Goal: Task Accomplishment & Management: Complete application form

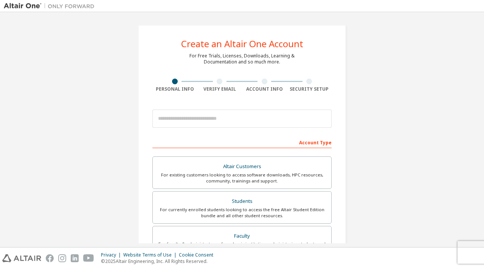
scroll to position [76, 0]
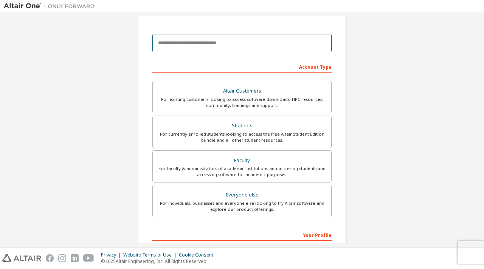
click at [192, 40] on input "email" at bounding box center [241, 43] width 179 height 18
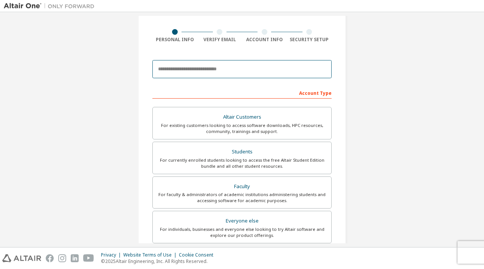
scroll to position [38, 0]
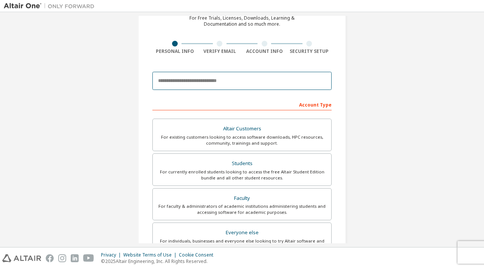
click at [212, 85] on input "email" at bounding box center [241, 81] width 179 height 18
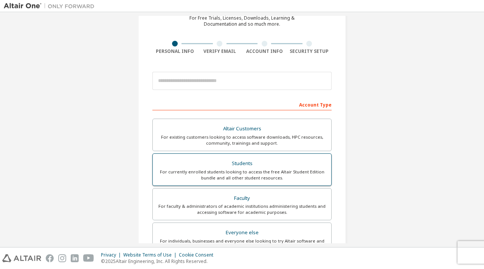
click at [287, 166] on div "Students" at bounding box center [242, 164] width 170 height 11
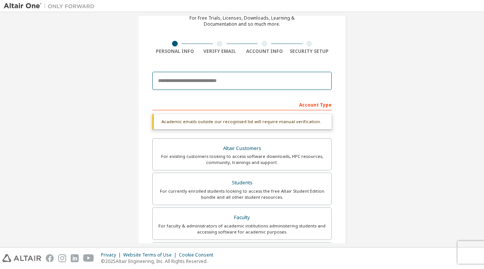
click at [185, 84] on input "email" at bounding box center [241, 81] width 179 height 18
type input "*"
type input "**********"
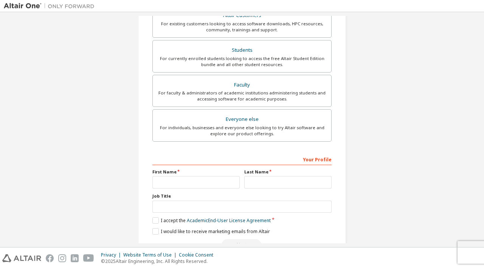
scroll to position [171, 0]
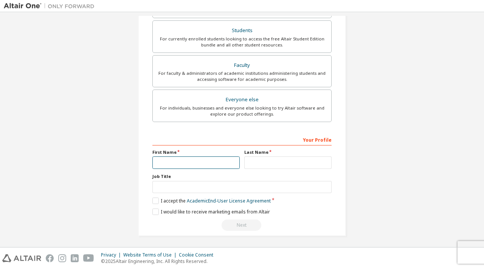
click at [206, 158] on input "text" at bounding box center [195, 163] width 87 height 12
type input "******"
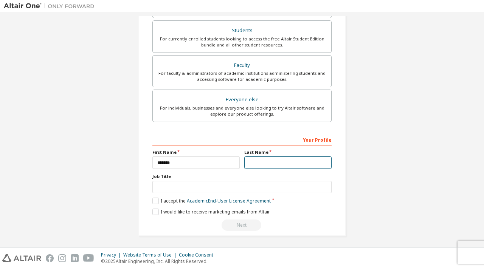
click at [280, 164] on input "text" at bounding box center [287, 163] width 87 height 12
drag, startPoint x: 291, startPoint y: 160, endPoint x: 284, endPoint y: 152, distance: 10.7
type input "******"
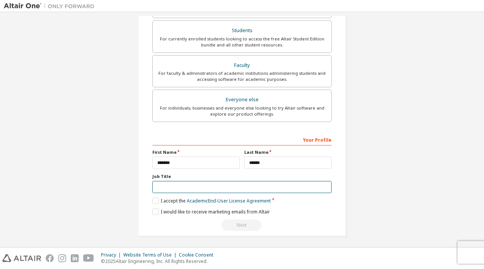
drag, startPoint x: 284, startPoint y: 152, endPoint x: 171, endPoint y: 189, distance: 118.1
click at [171, 189] on input "text" at bounding box center [241, 187] width 179 height 12
drag, startPoint x: 177, startPoint y: 170, endPoint x: 174, endPoint y: 178, distance: 8.3
click at [149, 173] on div "**********" at bounding box center [242, 45] width 208 height 383
copy label "Job Title"
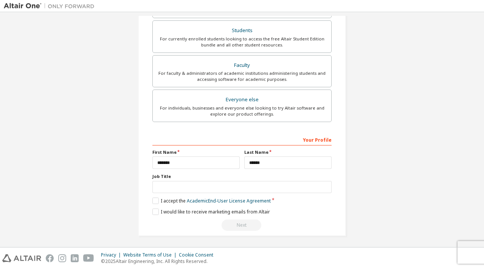
click at [169, 179] on div "Job Title" at bounding box center [241, 184] width 179 height 20
click at [165, 187] on input "text" at bounding box center [241, 187] width 179 height 12
paste input "********"
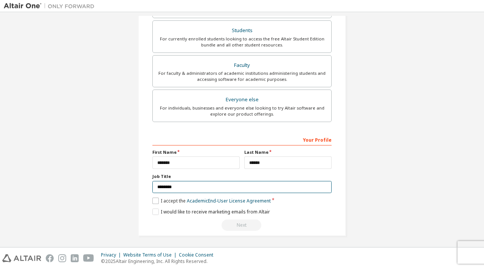
type input "********"
click at [154, 201] on label "I accept the Academic End-User License Agreement" at bounding box center [211, 201] width 118 height 6
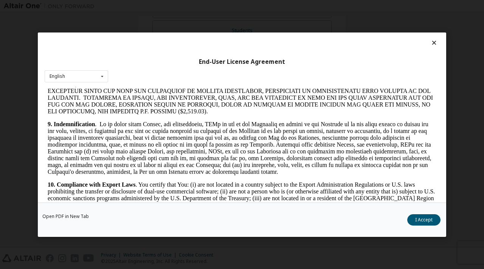
scroll to position [1243, 0]
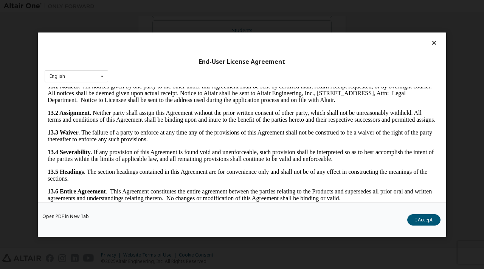
click at [421, 225] on button "I Accept" at bounding box center [423, 219] width 33 height 11
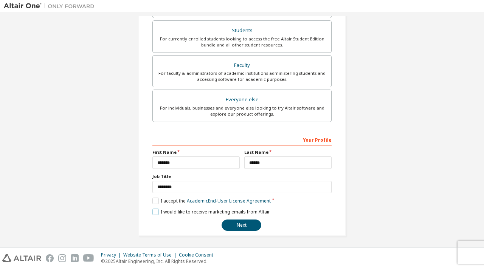
click at [154, 212] on label "I would like to receive marketing emails from Altair" at bounding box center [211, 212] width 118 height 6
click at [240, 222] on button "Next" at bounding box center [242, 225] width 40 height 11
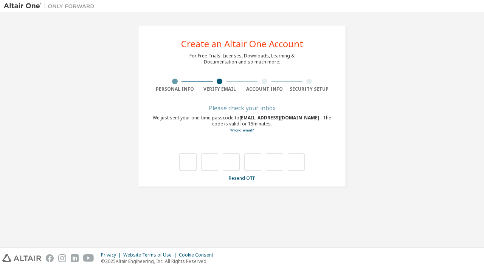
scroll to position [0, 0]
type input "*"
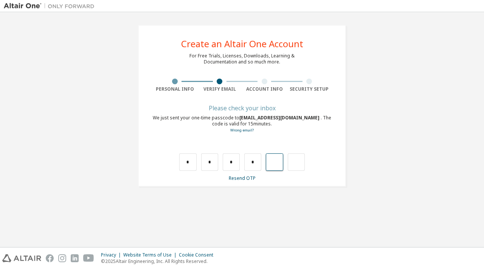
type input "*"
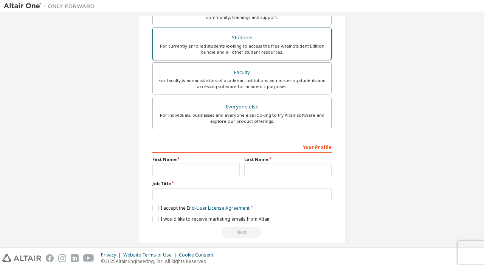
scroll to position [171, 0]
